Goal: Find specific page/section: Find specific page/section

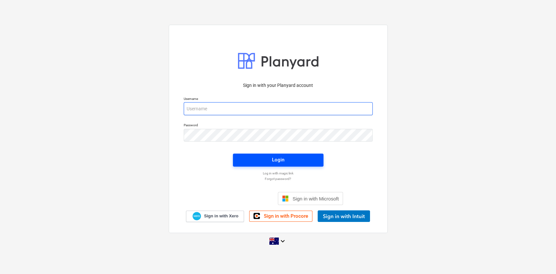
type input "[EMAIL_ADDRESS][DOMAIN_NAME]"
click at [305, 158] on span "Login" at bounding box center [278, 160] width 75 height 8
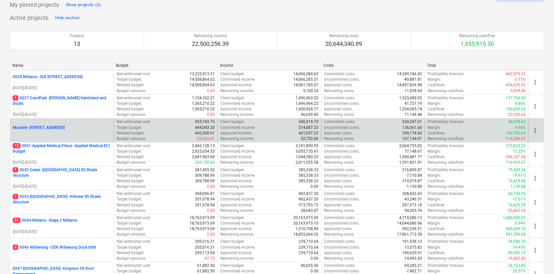
scroll to position [43, 0]
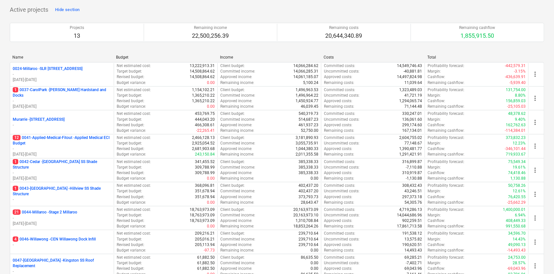
click at [70, 70] on p "0024-Millaroo - SLR [STREET_ADDRESS]" at bounding box center [48, 69] width 70 height 6
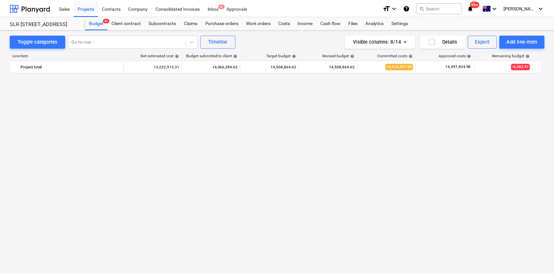
scroll to position [1389, 0]
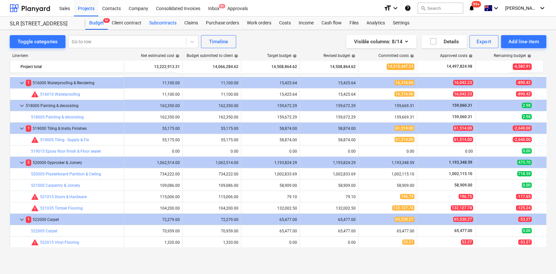
click at [172, 24] on div "Subcontracts" at bounding box center [162, 23] width 35 height 13
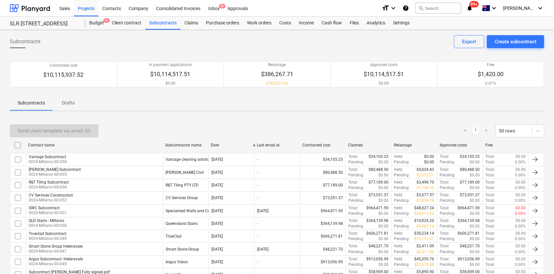
click at [73, 223] on div "QLD Stairs - Millaroo 0024-Millaroo-SO-050" at bounding box center [94, 223] width 137 height 11
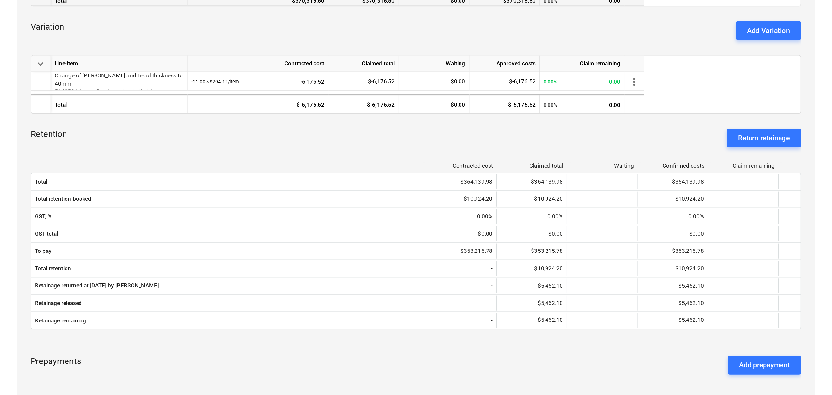
scroll to position [179, 0]
